Goal: Information Seeking & Learning: Learn about a topic

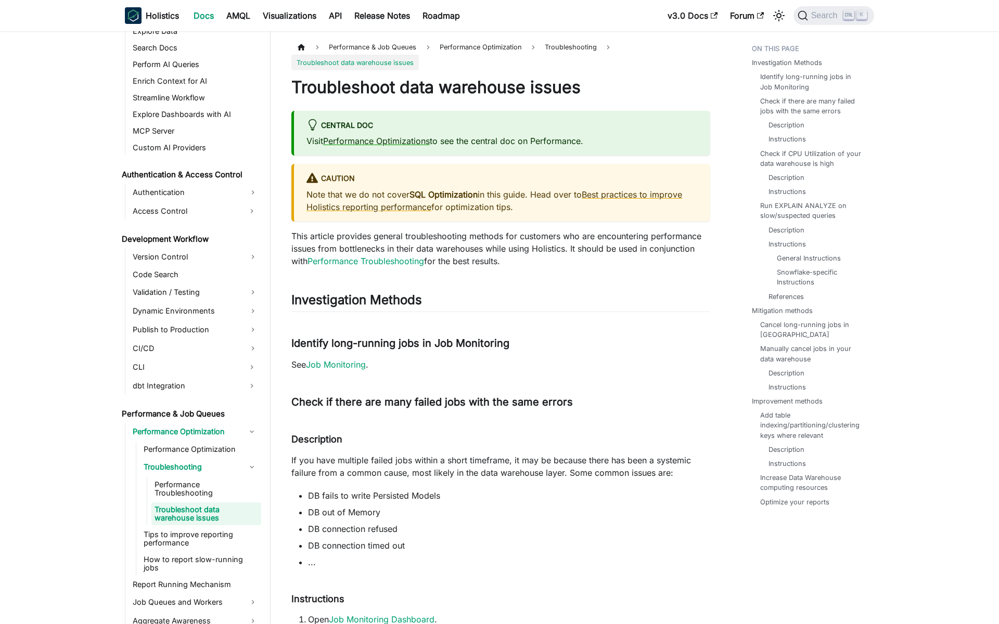
scroll to position [614, 0]
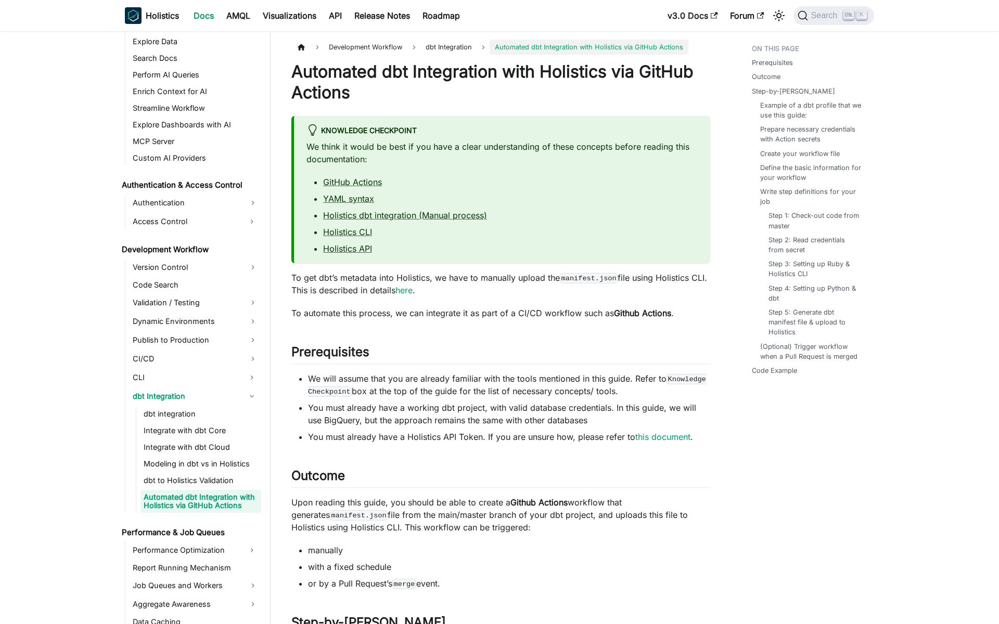
scroll to position [591, 0]
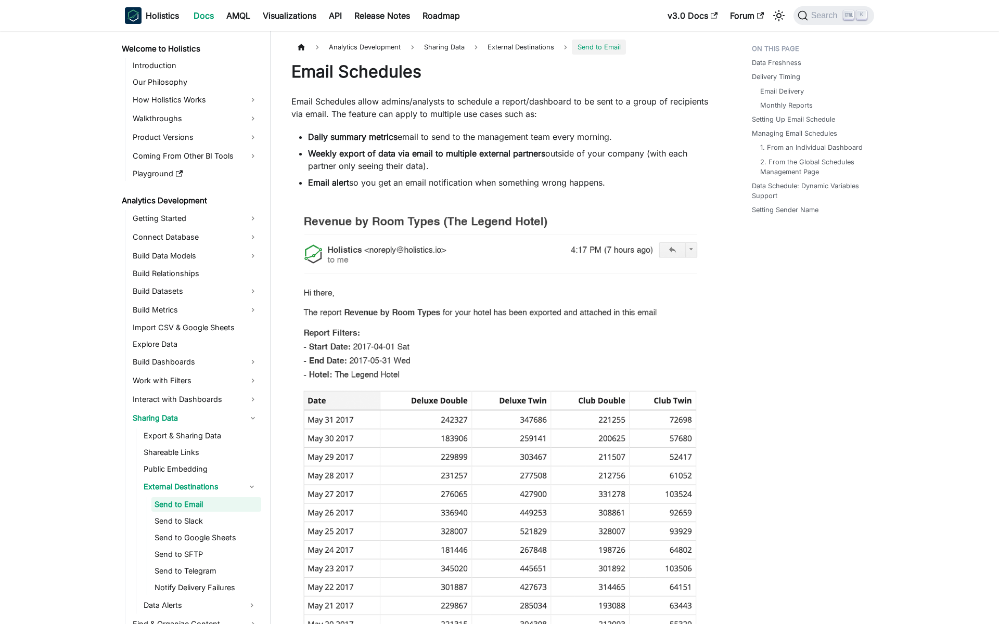
scroll to position [6, 0]
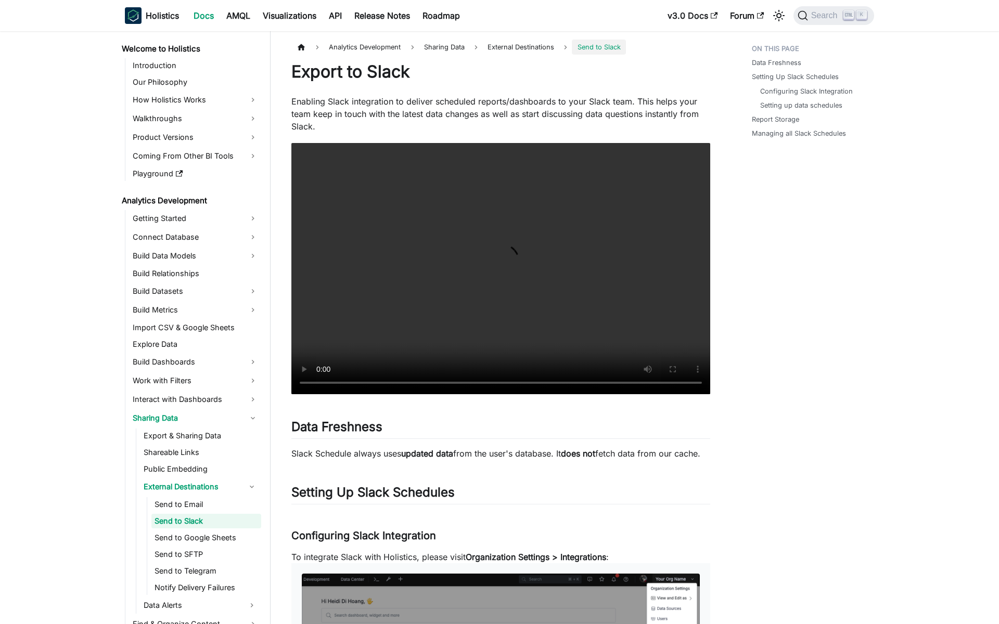
scroll to position [23, 0]
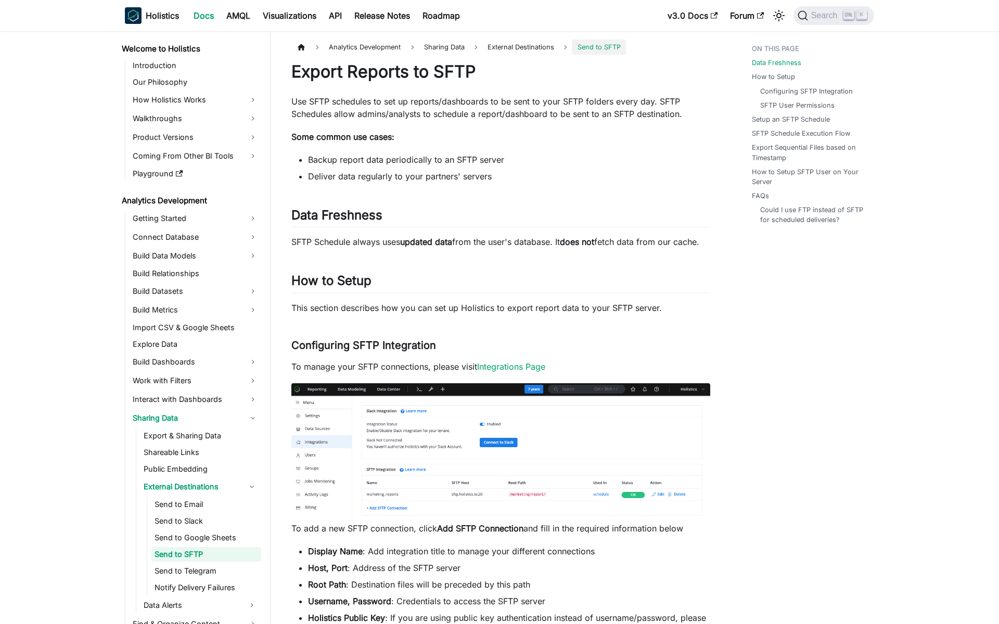
scroll to position [56, 0]
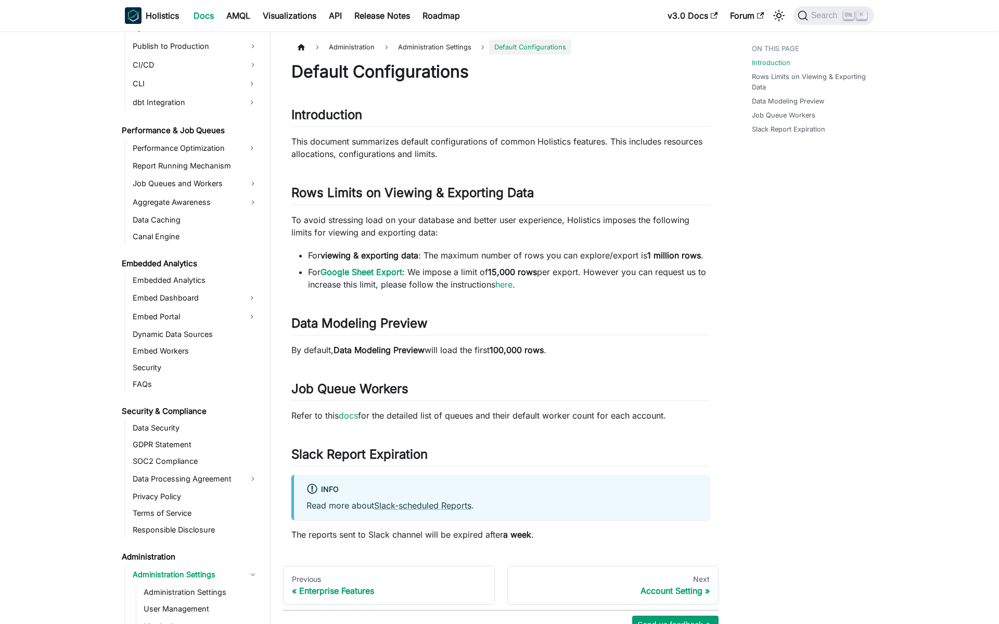
scroll to position [1057, 0]
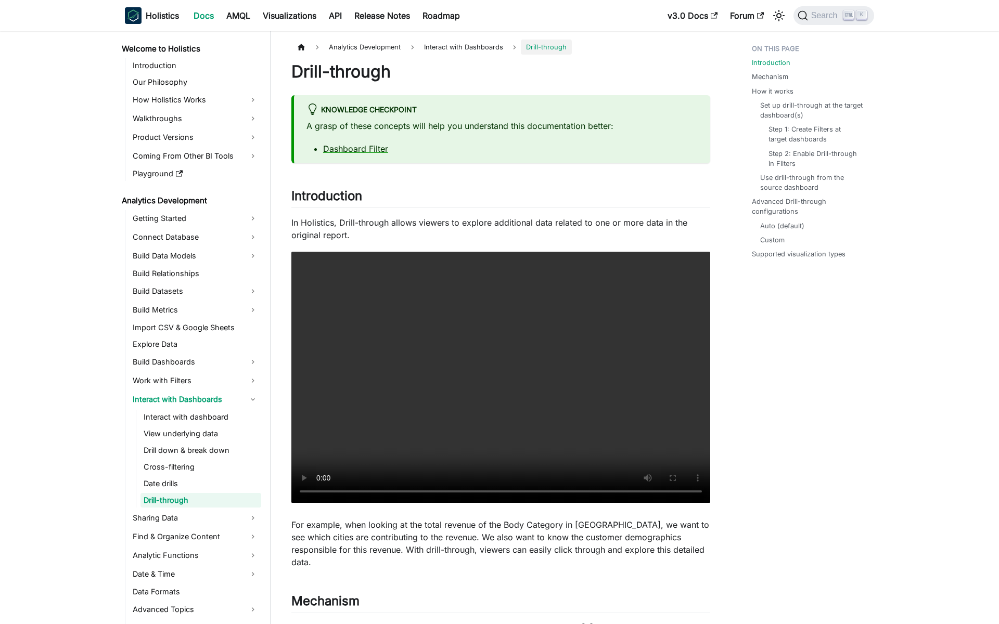
scroll to position [2, 0]
